Goal: Task Accomplishment & Management: Manage account settings

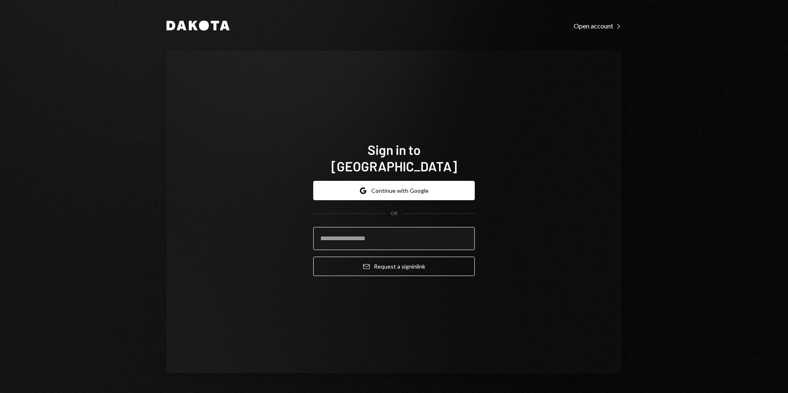
drag, startPoint x: 380, startPoint y: 223, endPoint x: 383, endPoint y: 228, distance: 5.5
click at [380, 227] on input "email" at bounding box center [394, 238] width 162 height 23
type input "**********"
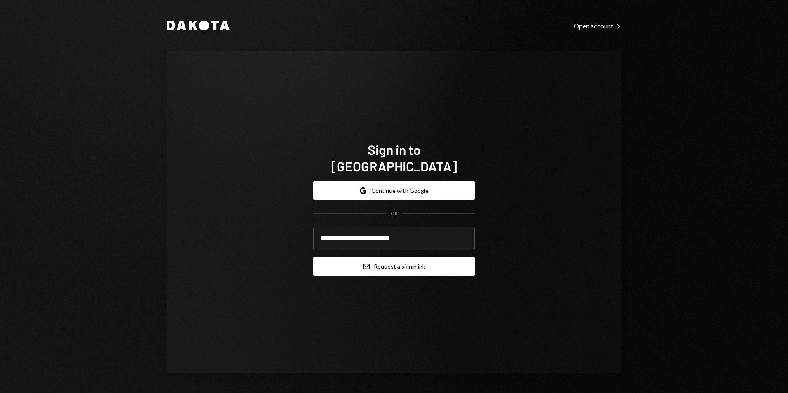
click at [413, 262] on button "Email Request a sign in link" at bounding box center [394, 266] width 162 height 19
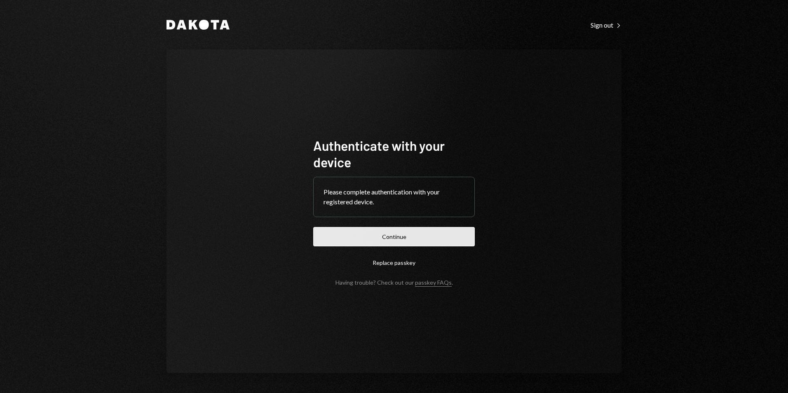
click at [405, 241] on button "Continue" at bounding box center [394, 236] width 162 height 19
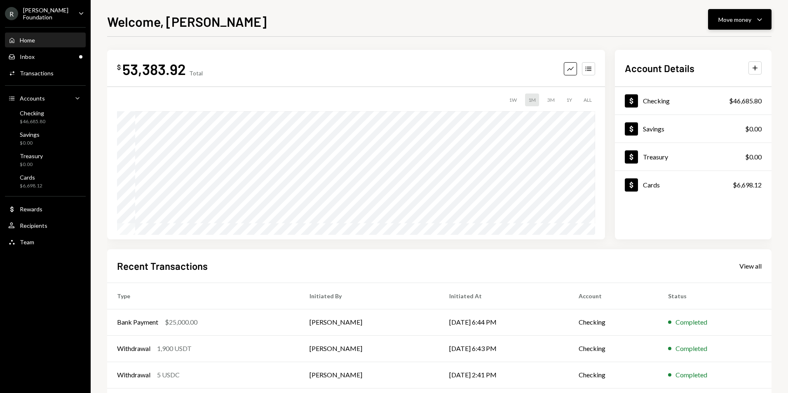
click at [734, 23] on div "Move money" at bounding box center [734, 19] width 33 height 9
click at [730, 81] on div "Deposit" at bounding box center [733, 81] width 60 height 9
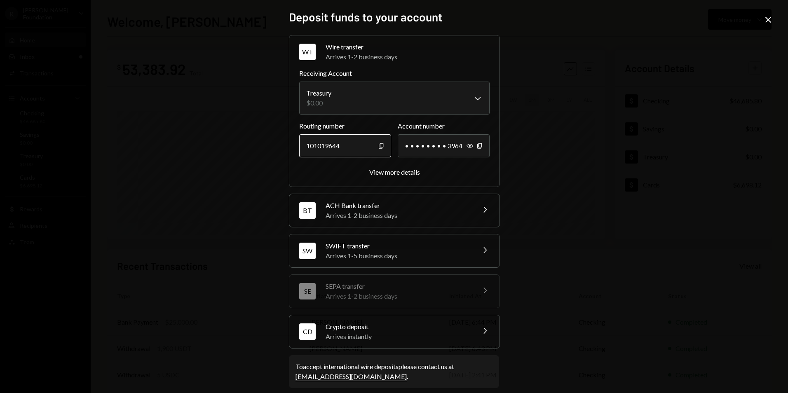
click at [374, 146] on div "101019644" at bounding box center [345, 145] width 92 height 23
click at [379, 146] on icon "button" at bounding box center [381, 145] width 5 height 5
click at [467, 147] on icon "Show" at bounding box center [470, 146] width 7 height 7
click at [478, 146] on icon "Copy" at bounding box center [480, 146] width 7 height 7
click at [762, 23] on div "**********" at bounding box center [394, 196] width 788 height 393
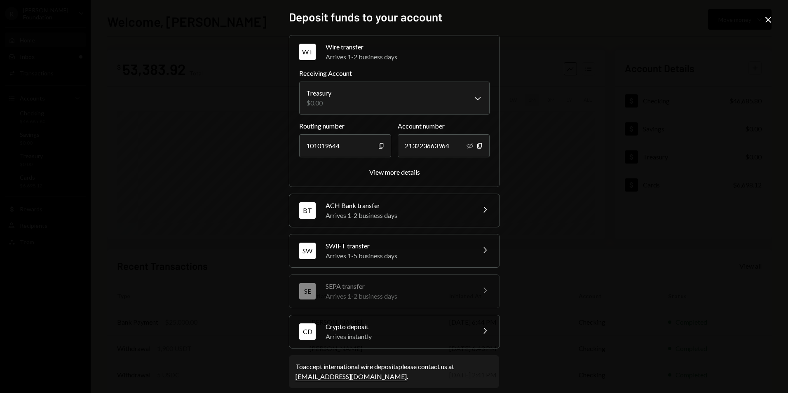
click at [766, 21] on icon "Close" at bounding box center [768, 20] width 10 height 10
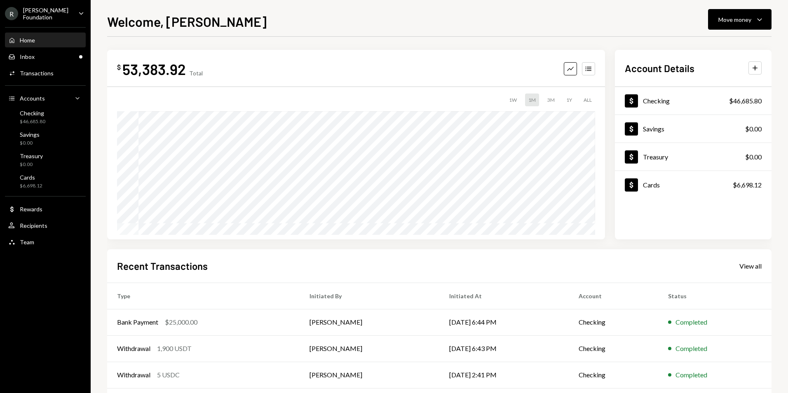
click at [64, 14] on div "[PERSON_NAME] Foundation" at bounding box center [47, 14] width 49 height 14
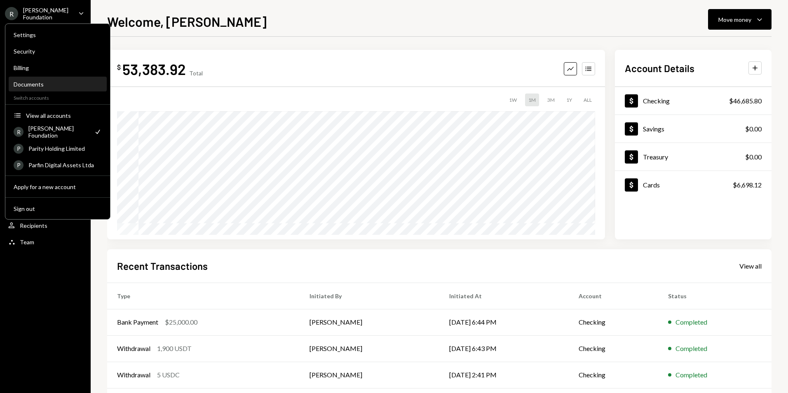
click at [58, 79] on div "Documents" at bounding box center [58, 84] width 88 height 14
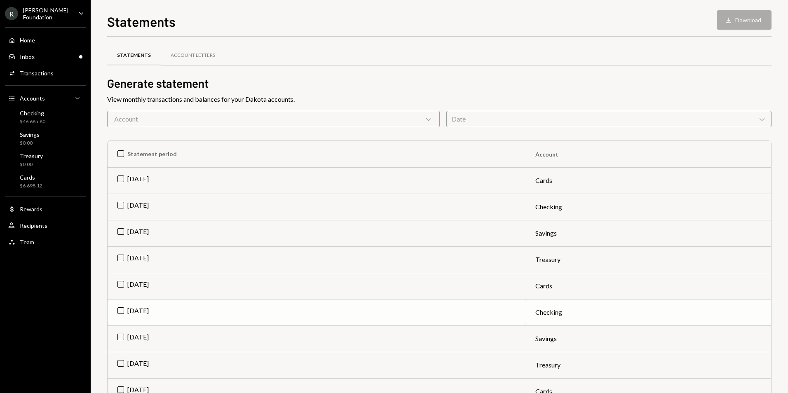
click at [124, 310] on td "[DATE]" at bounding box center [317, 312] width 418 height 26
click at [729, 23] on icon "button" at bounding box center [728, 19] width 5 height 5
click at [409, 65] on div at bounding box center [439, 65] width 664 height 0
click at [123, 205] on td "[DATE]" at bounding box center [317, 207] width 418 height 26
click at [122, 310] on td "Check [DATE]" at bounding box center [317, 312] width 418 height 26
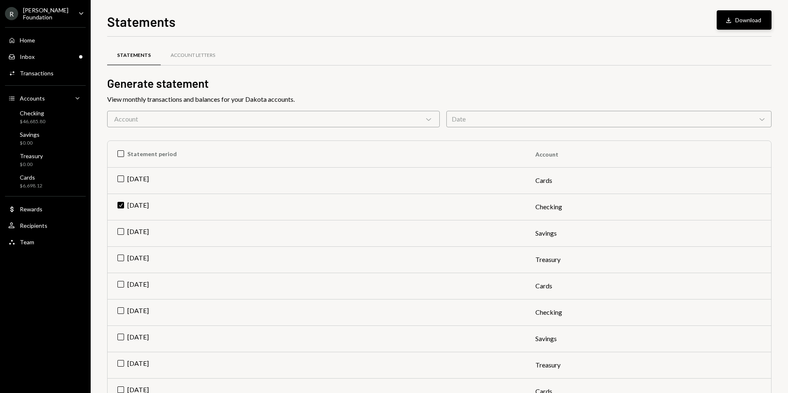
click at [754, 19] on button "Download Download" at bounding box center [744, 19] width 55 height 19
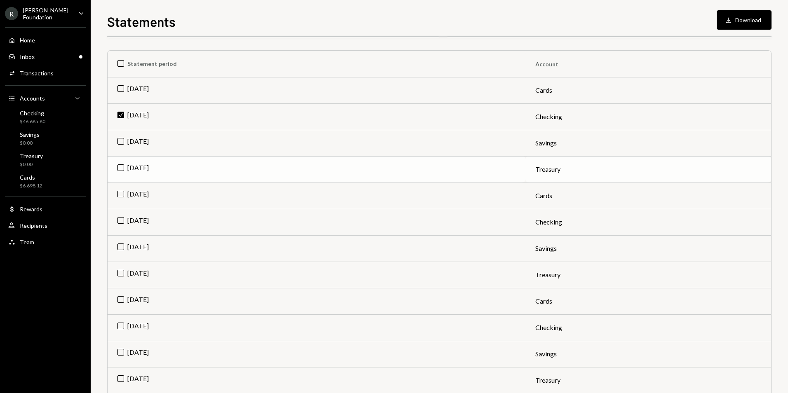
scroll to position [165, 0]
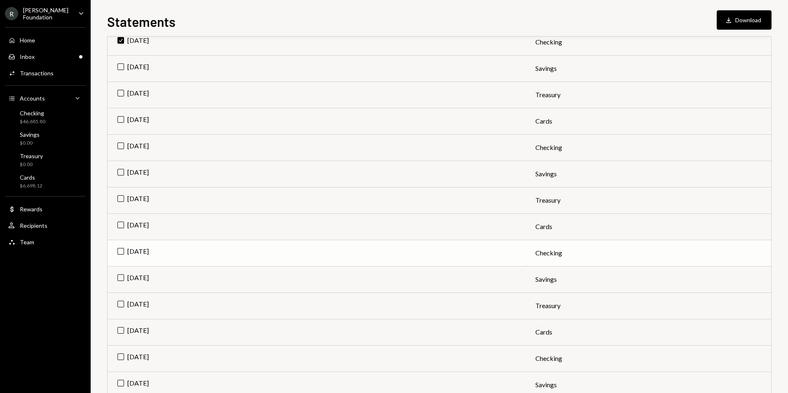
click at [439, 259] on td "[DATE]" at bounding box center [317, 253] width 418 height 26
click at [742, 19] on button "Download Download (2)" at bounding box center [740, 19] width 63 height 19
click at [120, 45] on td "Check [DATE]" at bounding box center [317, 42] width 418 height 26
click at [740, 12] on button "Download Download" at bounding box center [744, 19] width 55 height 19
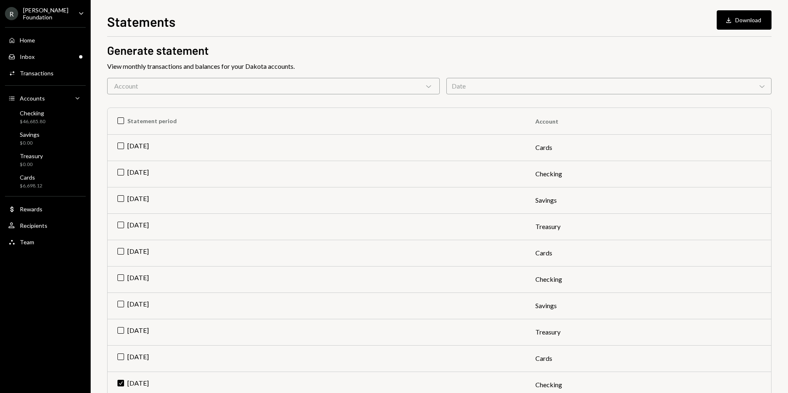
scroll to position [0, 0]
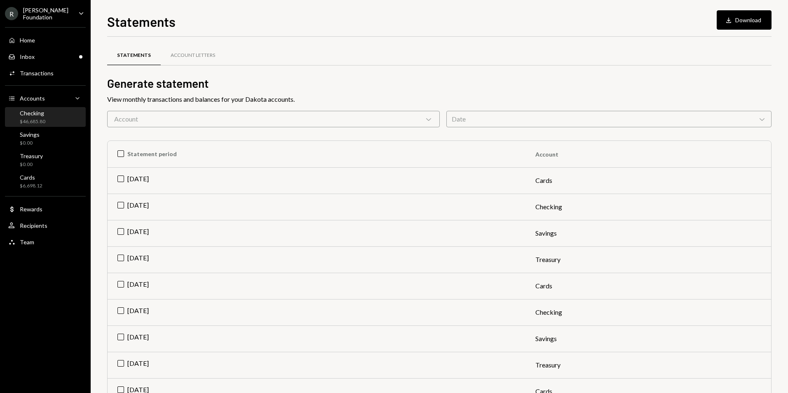
click at [47, 114] on div "Checking $46,685.80" at bounding box center [45, 118] width 74 height 16
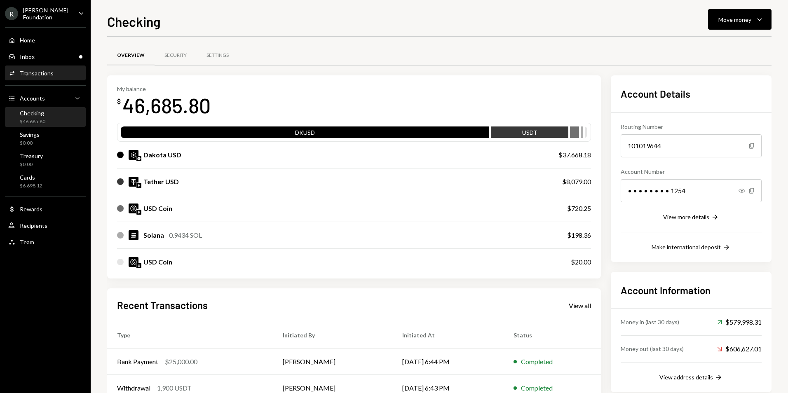
click at [67, 73] on div "Activities Transactions" at bounding box center [45, 73] width 74 height 7
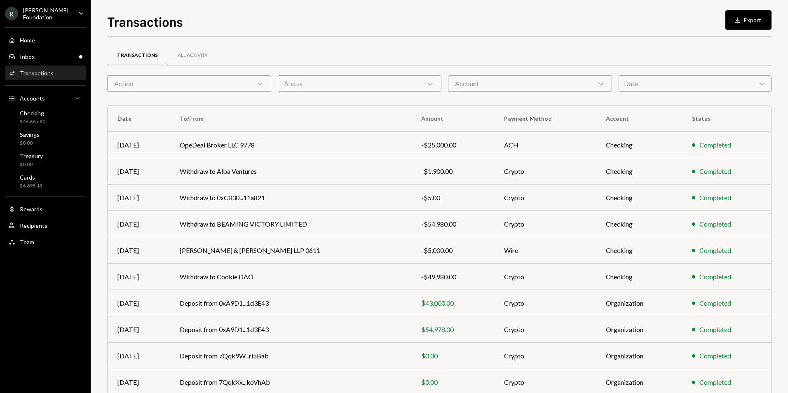
click at [335, 81] on div "Status Chevron Down" at bounding box center [360, 83] width 164 height 16
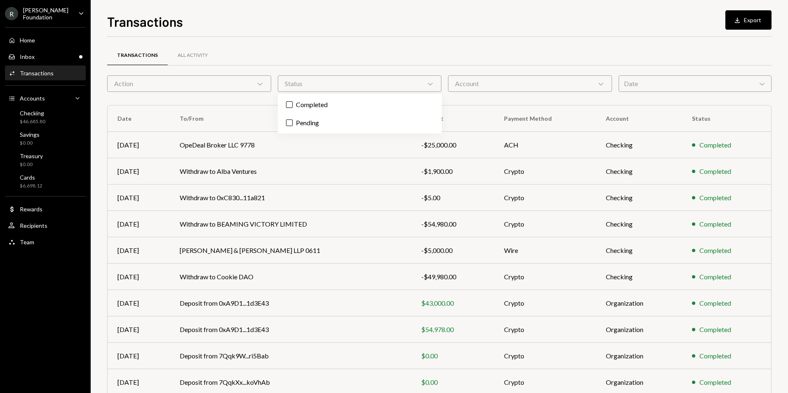
click at [335, 82] on div "Status Chevron Down" at bounding box center [360, 83] width 164 height 16
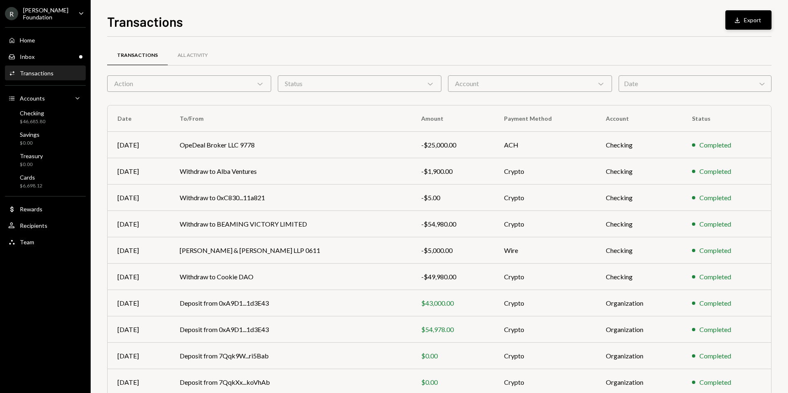
click at [753, 19] on button "Download Export" at bounding box center [749, 19] width 46 height 19
